Goal: Find specific page/section: Find specific page/section

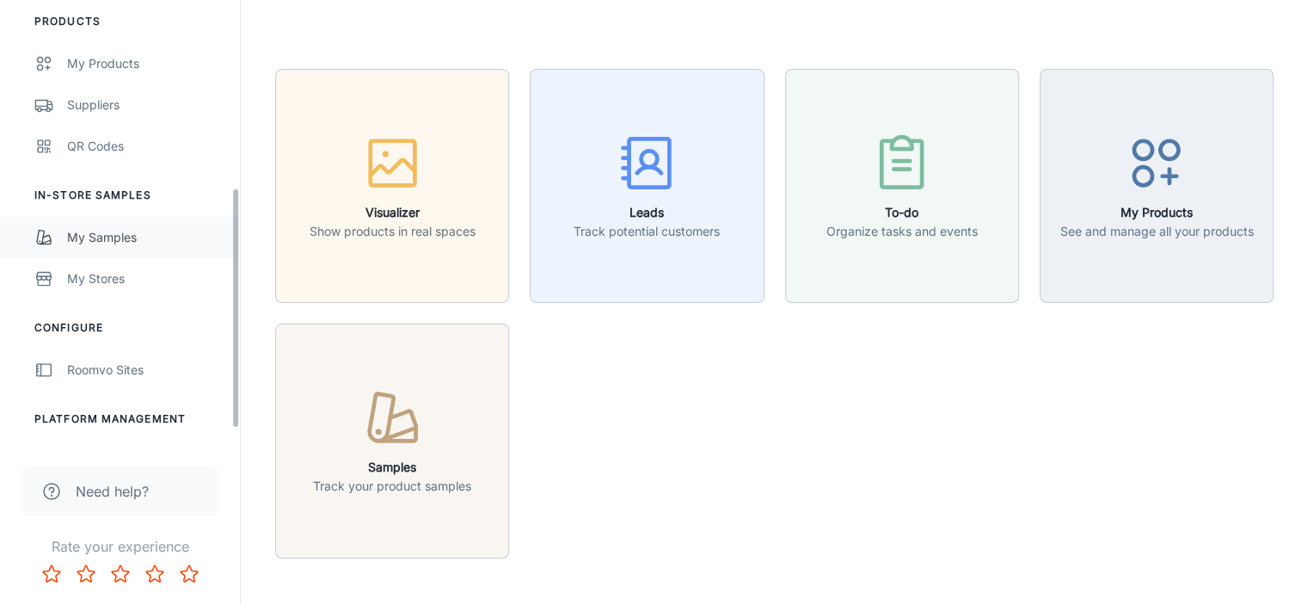
scroll to position [379, 0]
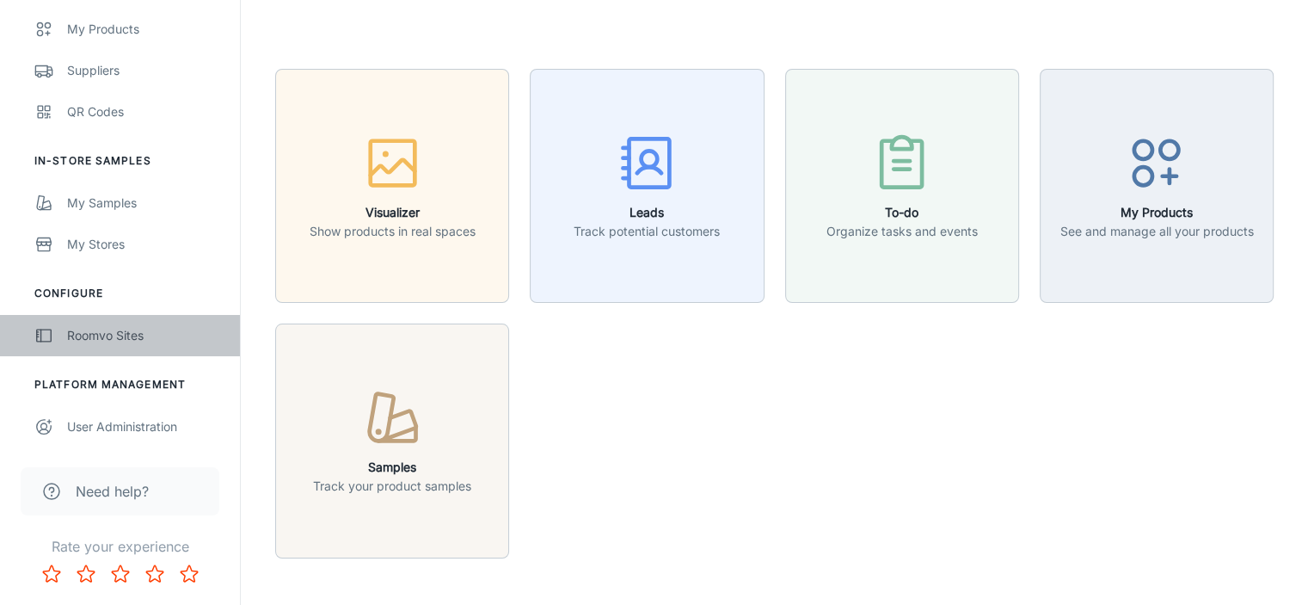
click at [118, 329] on div "Roomvo Sites" at bounding box center [145, 335] width 156 height 19
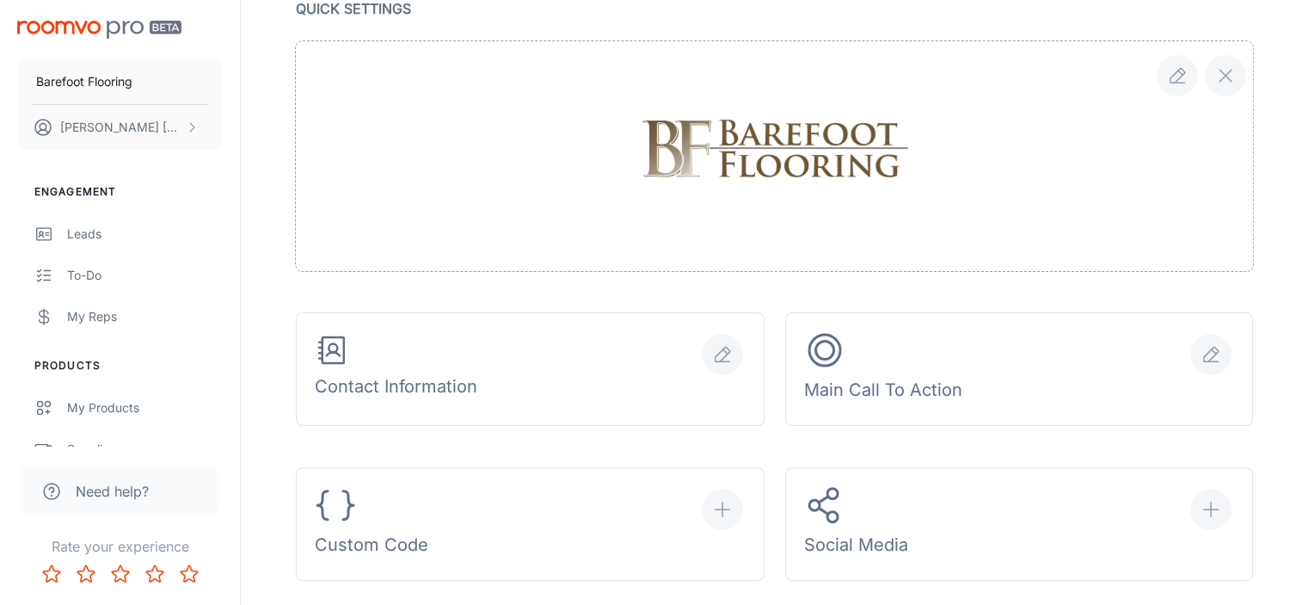
scroll to position [516, 0]
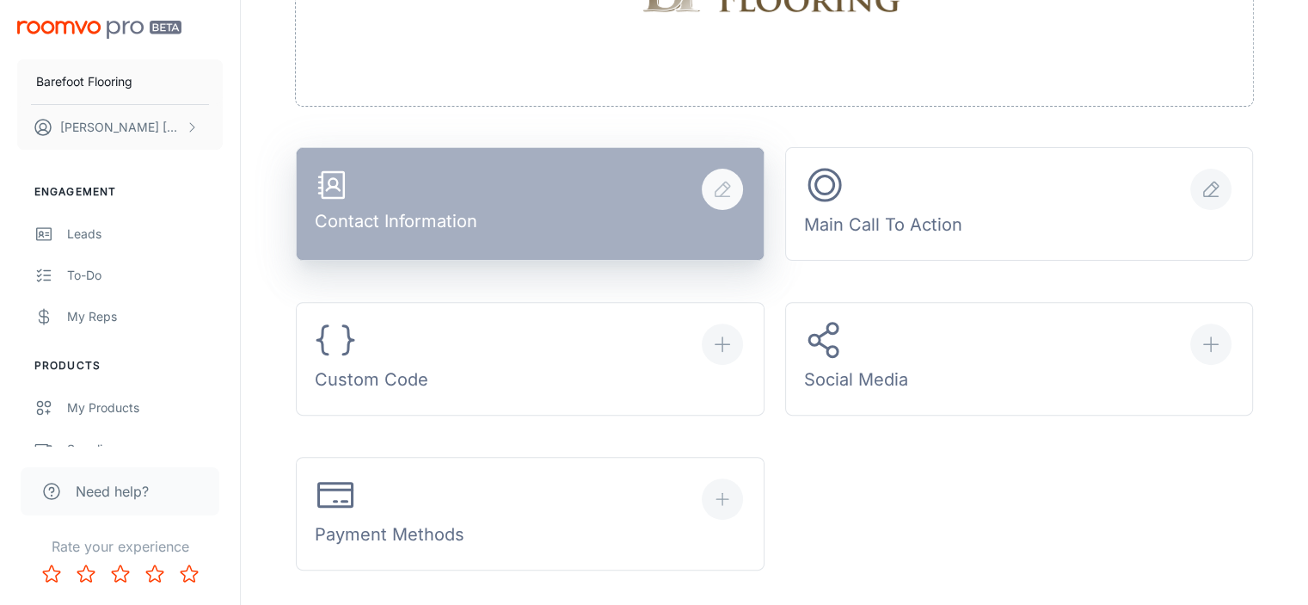
click at [662, 233] on button "Contact Information" at bounding box center [530, 204] width 469 height 114
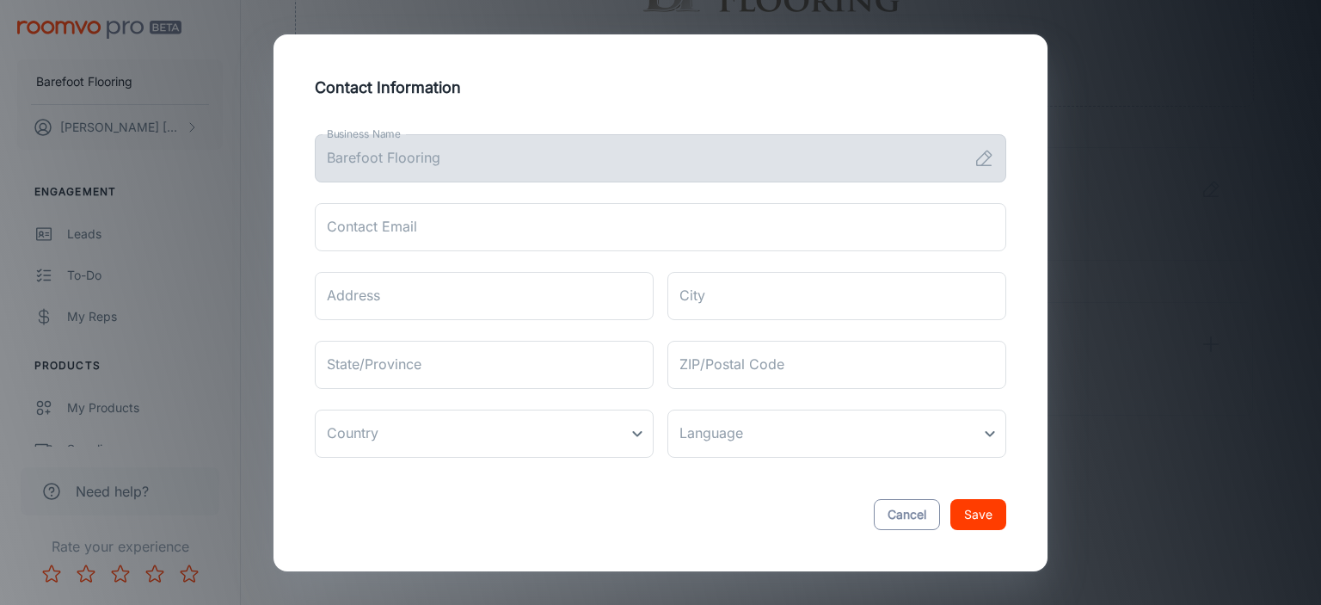
click at [919, 519] on button "Cancel" at bounding box center [907, 514] width 66 height 31
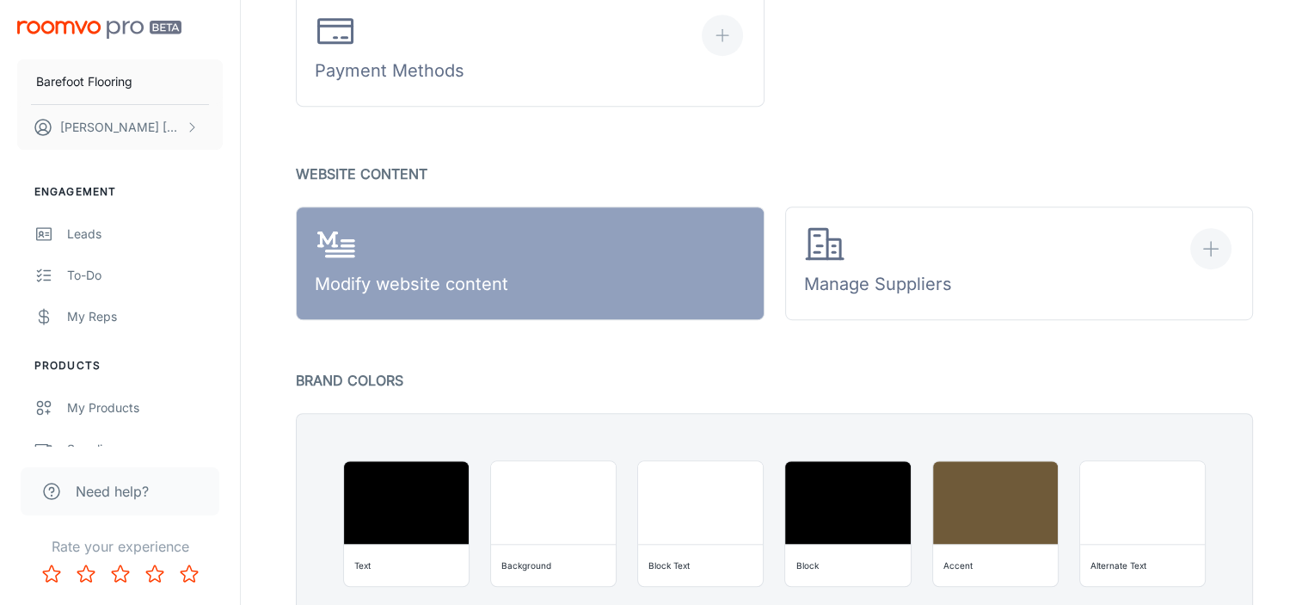
scroll to position [1032, 0]
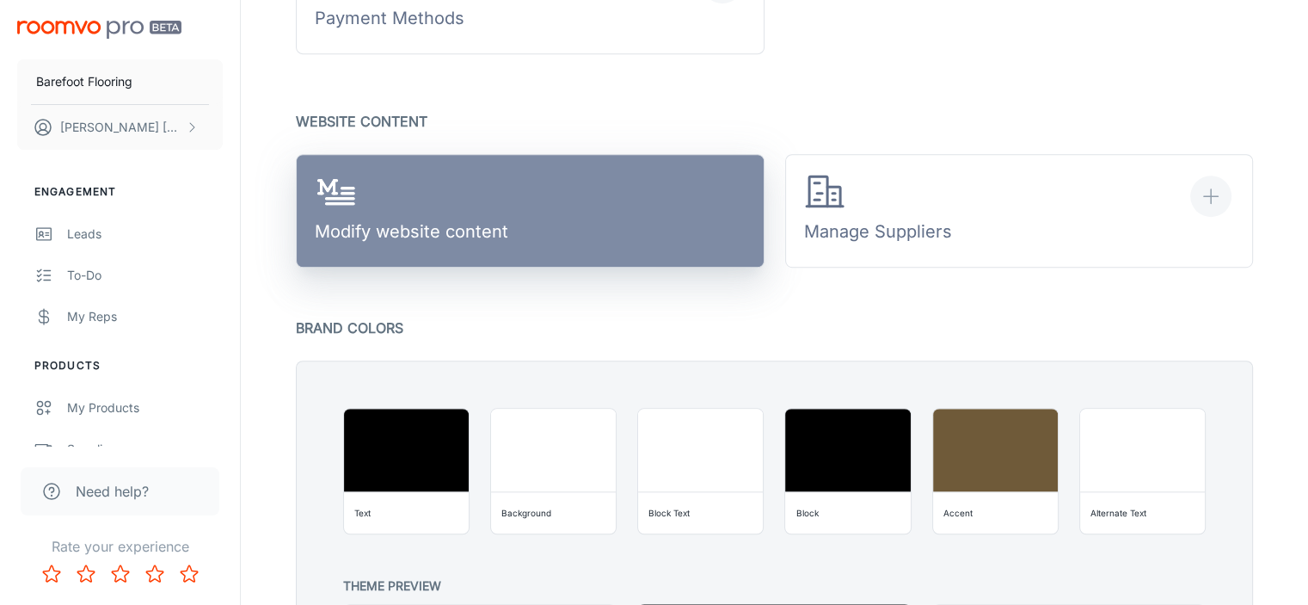
click at [596, 221] on link "Modify website content" at bounding box center [530, 211] width 469 height 114
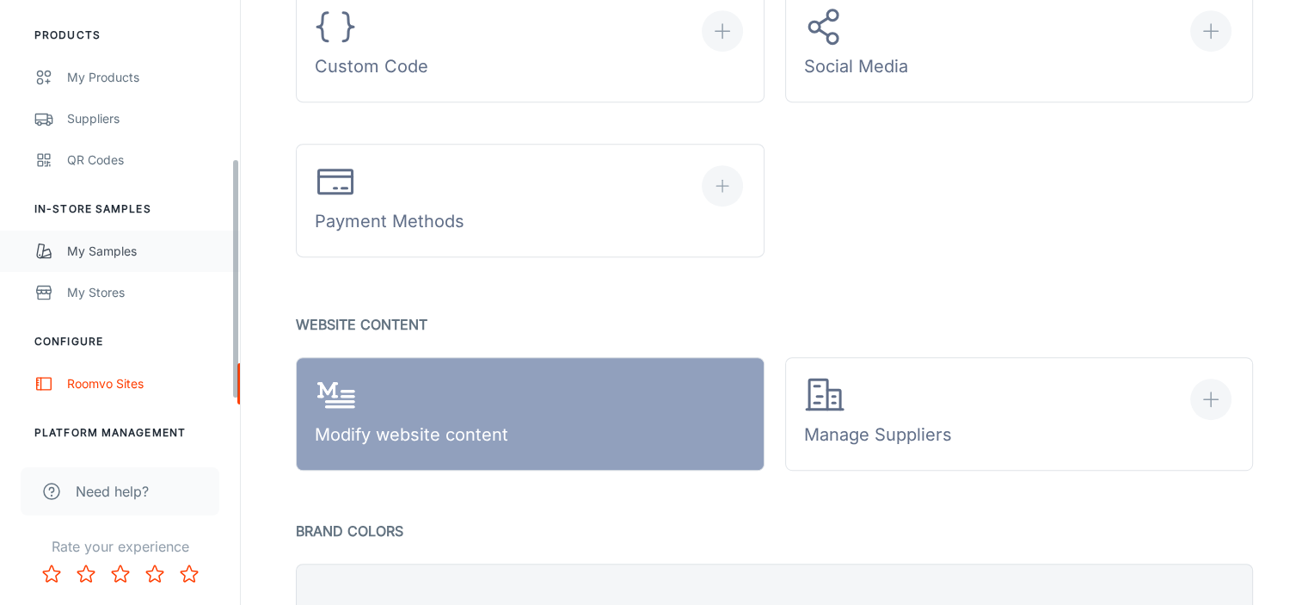
scroll to position [292, 0]
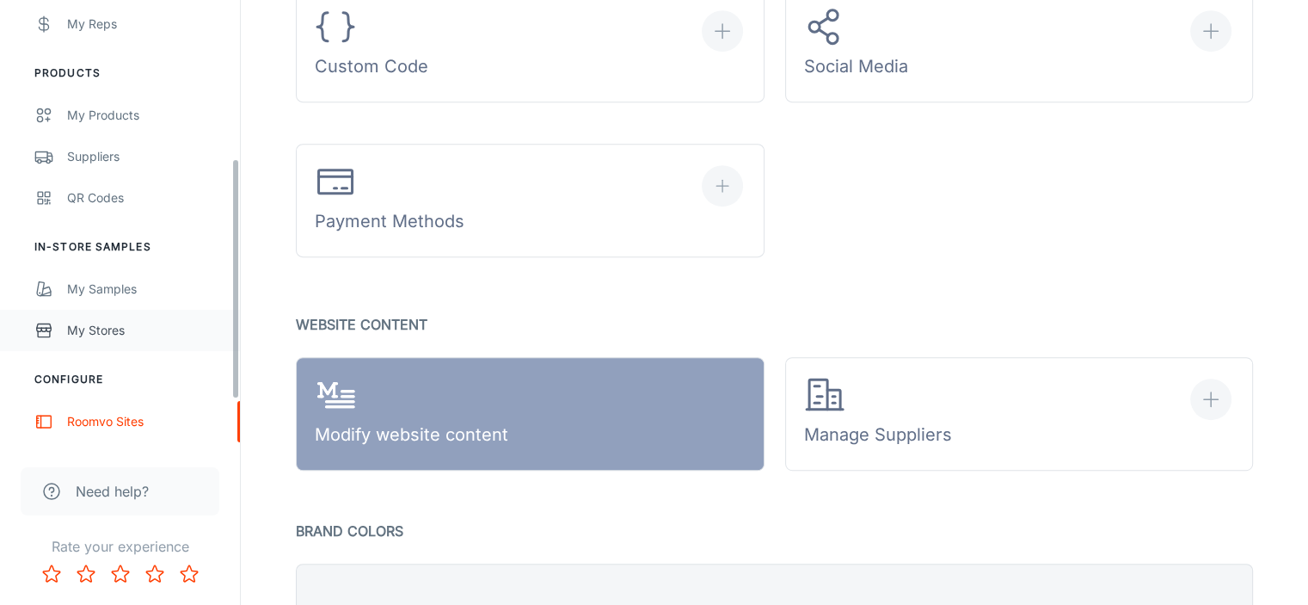
click at [138, 336] on div "My Stores" at bounding box center [145, 330] width 156 height 19
